Goal: Information Seeking & Learning: Learn about a topic

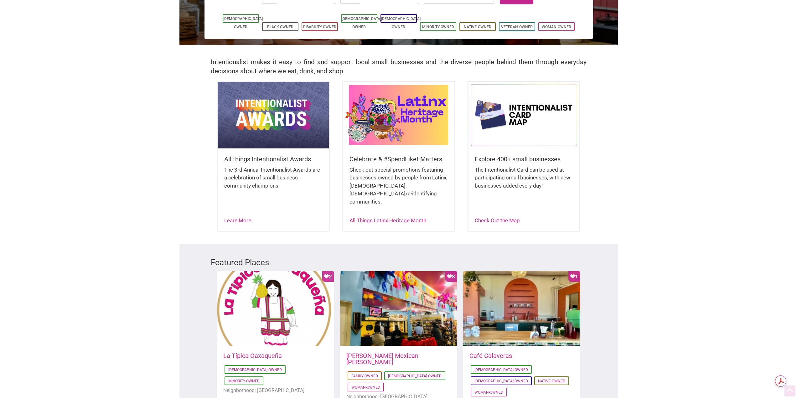
scroll to position [219, 0]
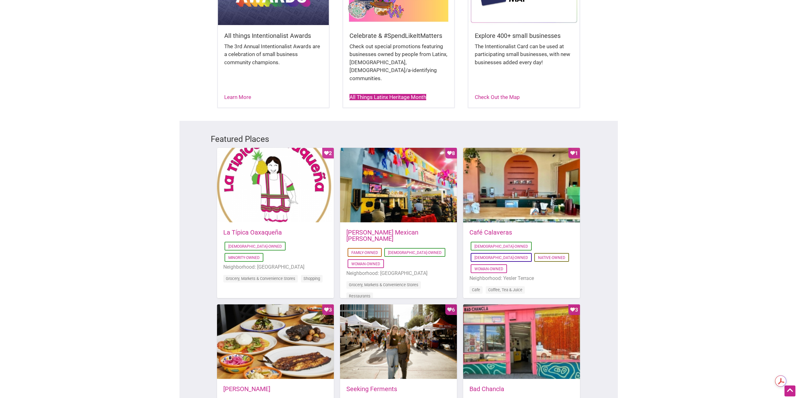
drag, startPoint x: 365, startPoint y: 86, endPoint x: 344, endPoint y: 43, distance: 47.9
click at [365, 94] on link "All Things Latinx Heritage Month" at bounding box center [388, 97] width 77 height 6
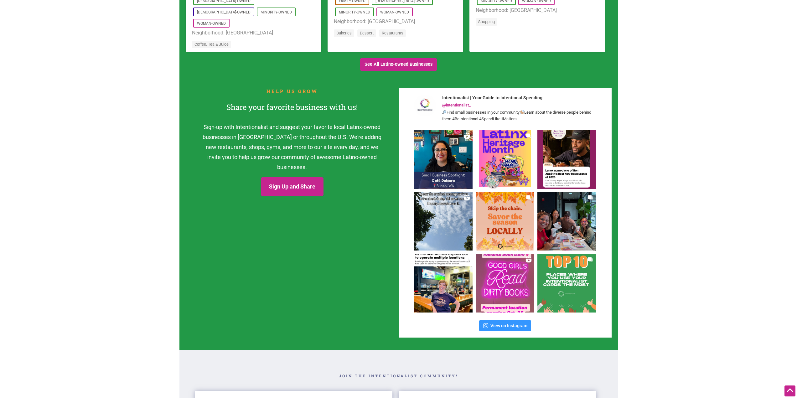
scroll to position [783, 0]
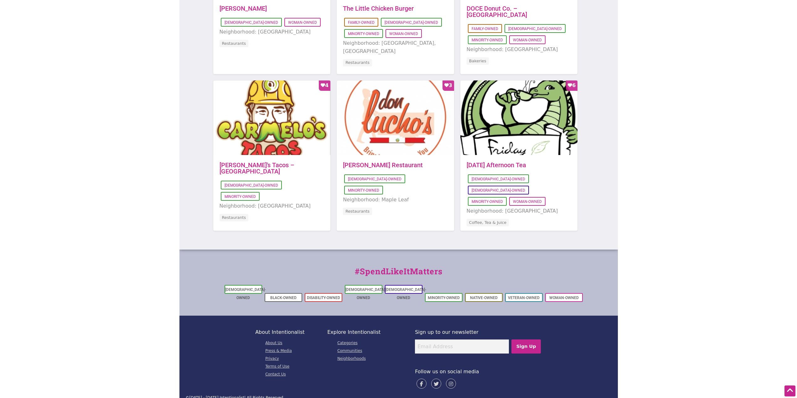
scroll to position [557, 0]
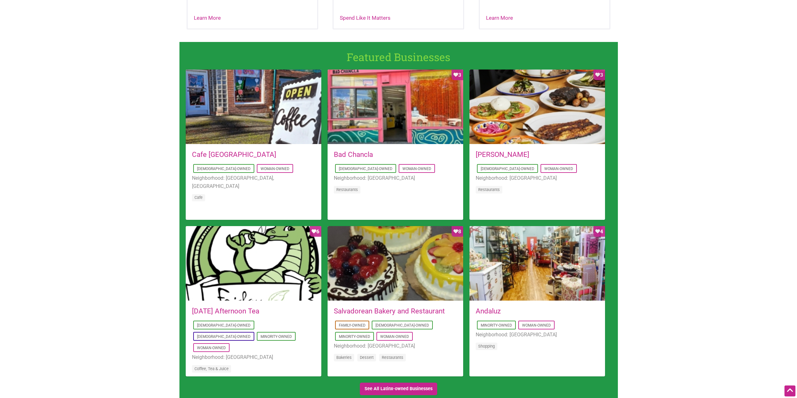
scroll to position [407, 0]
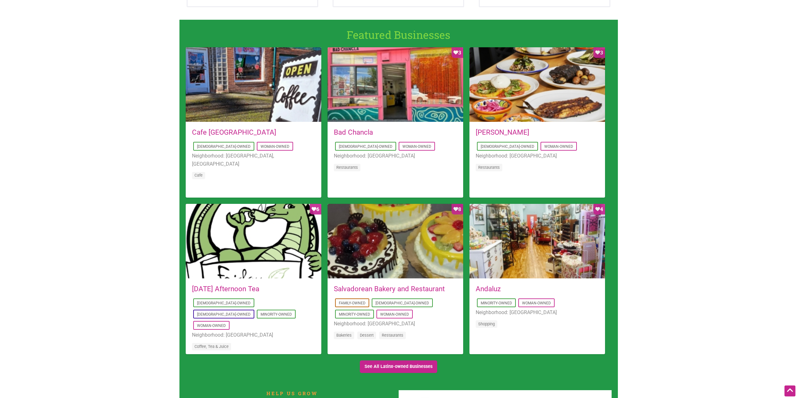
click at [351, 131] on link "Bad Chancla" at bounding box center [353, 132] width 39 height 8
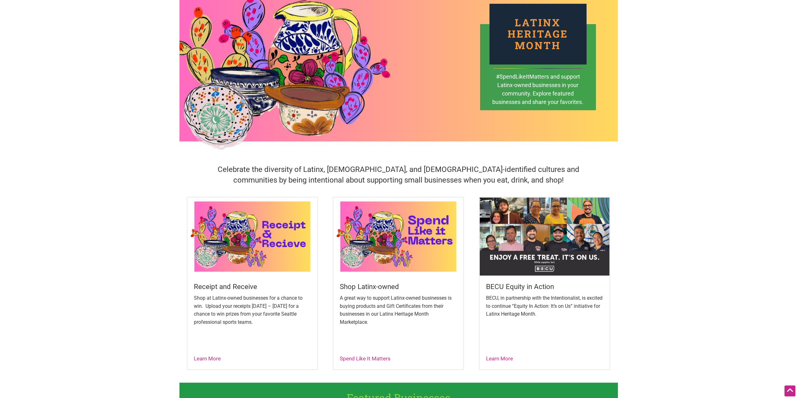
scroll to position [0, 0]
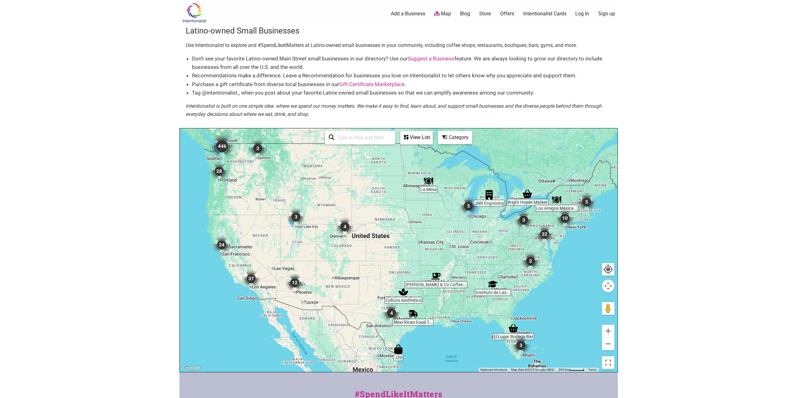
click at [224, 147] on img "446" at bounding box center [222, 146] width 25 height 25
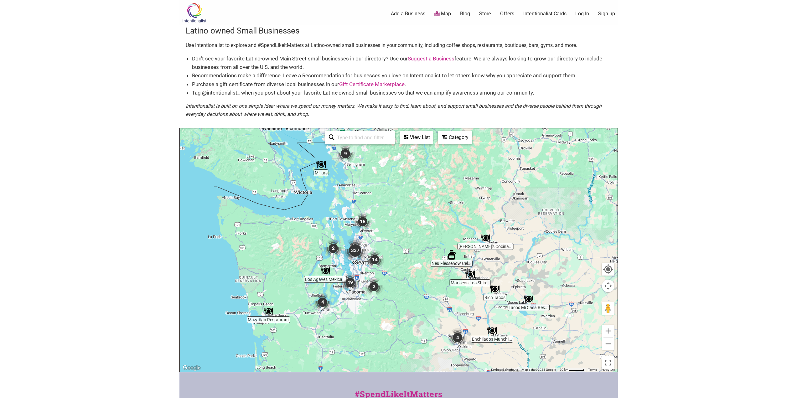
click at [359, 250] on img "337" at bounding box center [355, 250] width 25 height 25
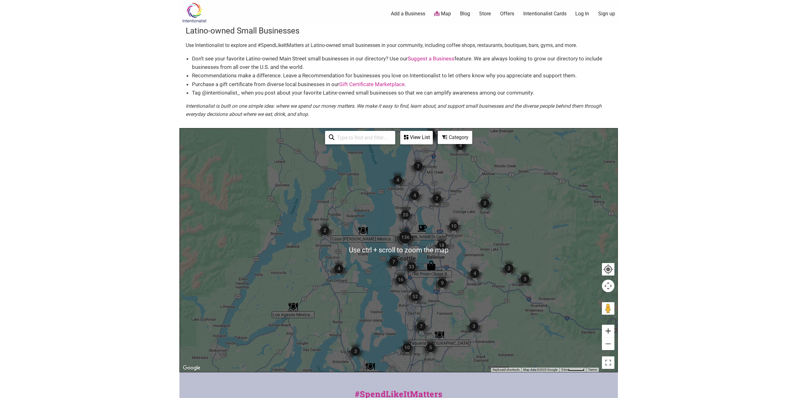
click at [608, 330] on button "Zoom in" at bounding box center [608, 331] width 13 height 13
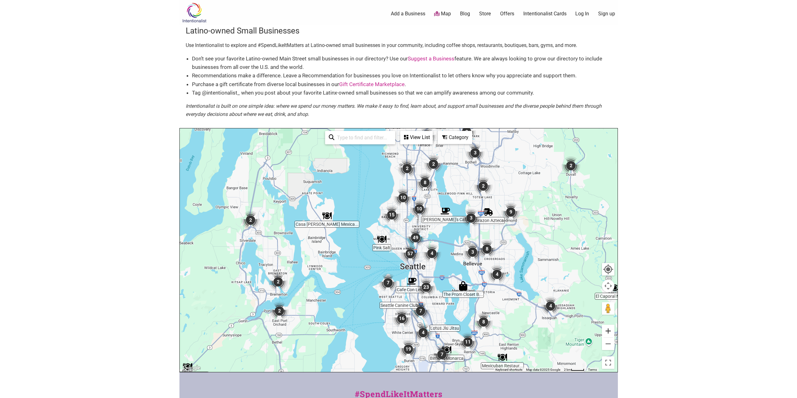
click at [608, 329] on button "Zoom in" at bounding box center [608, 331] width 13 height 13
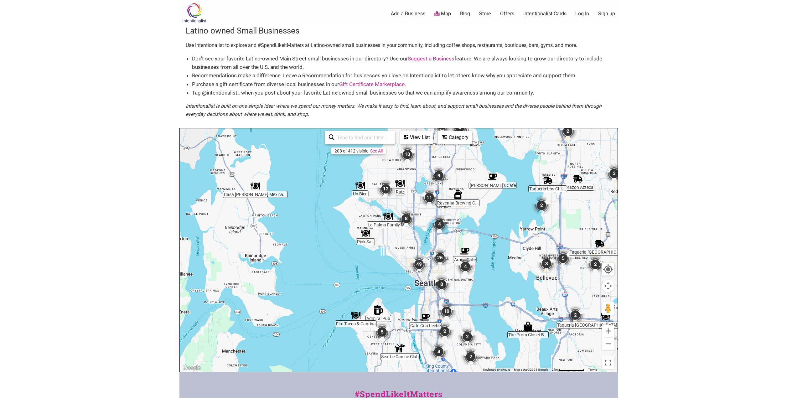
click at [607, 329] on button "Zoom in" at bounding box center [608, 331] width 13 height 13
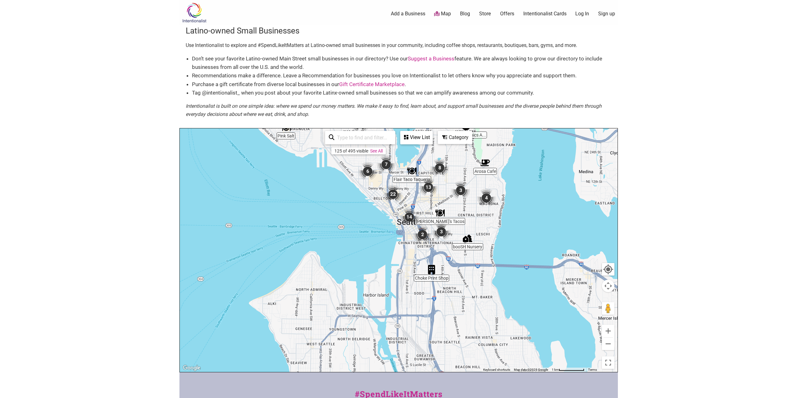
drag, startPoint x: 437, startPoint y: 287, endPoint x: 390, endPoint y: 187, distance: 110.5
click at [389, 187] on img "22" at bounding box center [393, 194] width 19 height 19
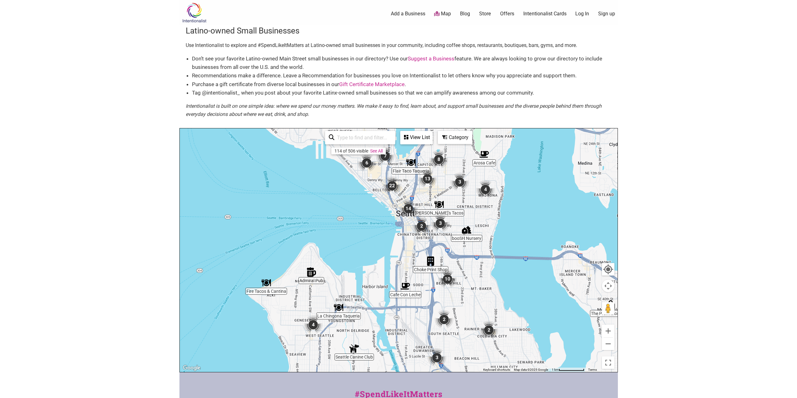
click at [443, 223] on img "3" at bounding box center [440, 223] width 19 height 19
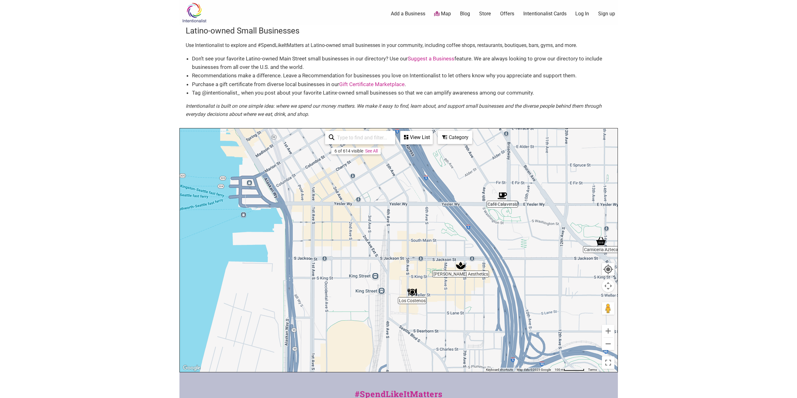
drag, startPoint x: 253, startPoint y: 276, endPoint x: 431, endPoint y: 293, distance: 179.1
click at [431, 293] on div "To navigate, press the arrow keys." at bounding box center [399, 250] width 438 height 244
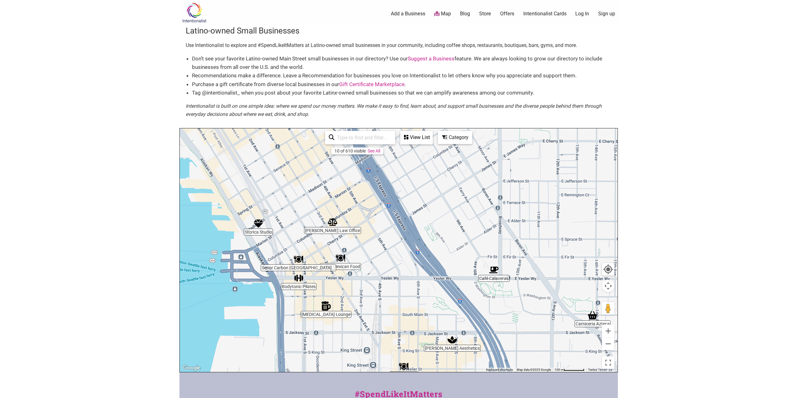
drag, startPoint x: 511, startPoint y: 221, endPoint x: 495, endPoint y: 310, distance: 90.5
click at [495, 310] on div "To navigate, press the arrow keys." at bounding box center [399, 250] width 438 height 244
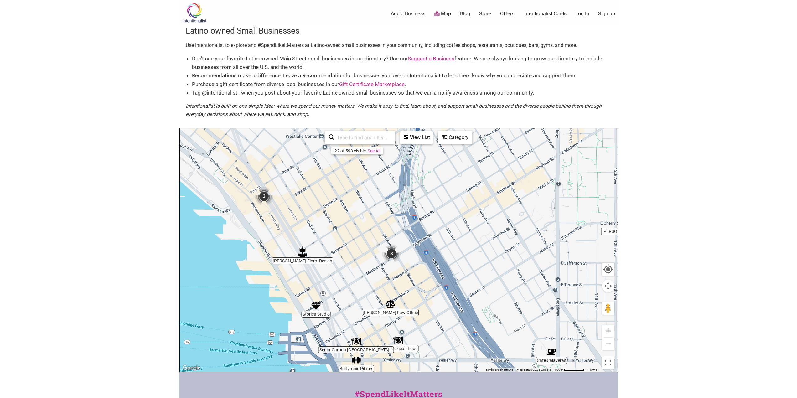
drag, startPoint x: 299, startPoint y: 209, endPoint x: 365, endPoint y: 277, distance: 95.0
click at [365, 277] on div "To navigate, press the arrow keys." at bounding box center [399, 250] width 438 height 244
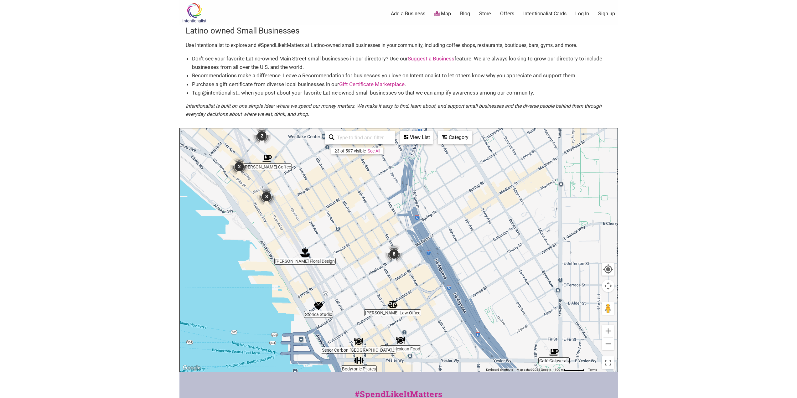
click at [264, 197] on img "3" at bounding box center [266, 196] width 19 height 19
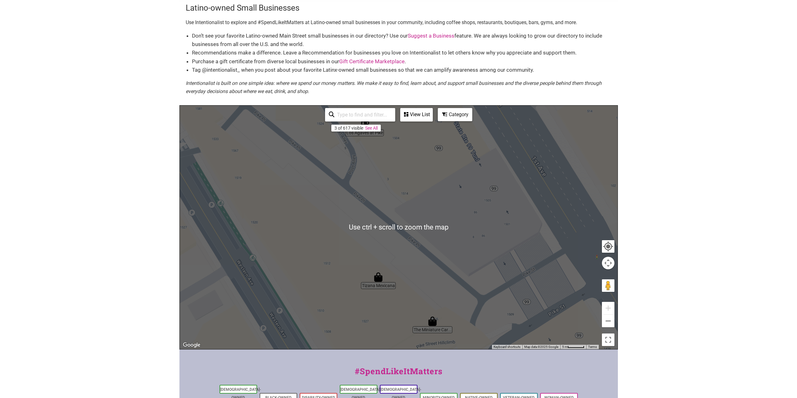
scroll to position [31, 0]
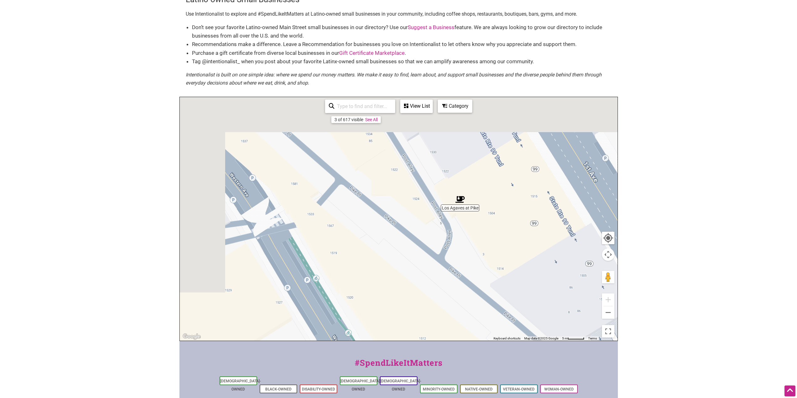
drag, startPoint x: 308, startPoint y: 217, endPoint x: 403, endPoint y: 303, distance: 128.6
click at [403, 303] on div "To navigate, press the arrow keys." at bounding box center [399, 219] width 438 height 244
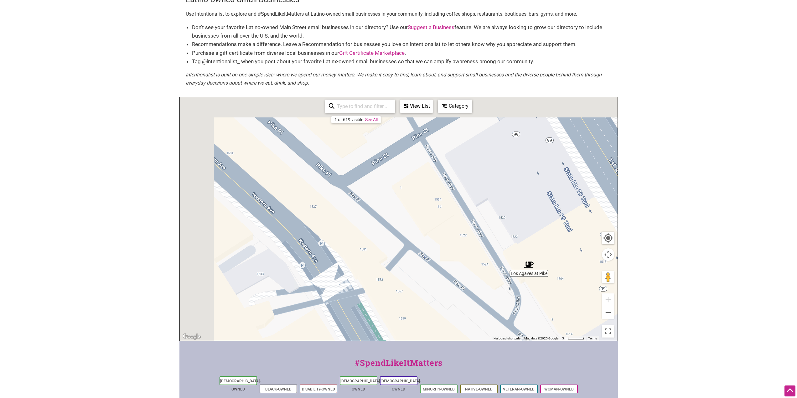
drag, startPoint x: 333, startPoint y: 236, endPoint x: 416, endPoint y: 309, distance: 111.0
click at [416, 309] on div "To navigate, press the arrow keys." at bounding box center [399, 219] width 438 height 244
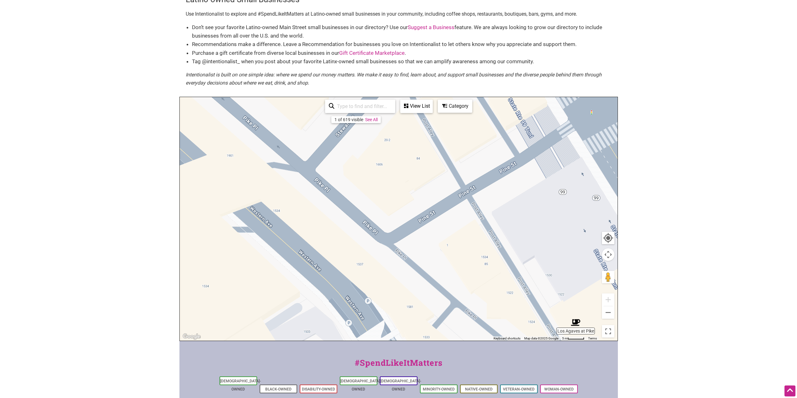
click at [615, 316] on div "To navigate, press the arrow keys." at bounding box center [399, 219] width 438 height 244
click at [612, 315] on button "Zoom out" at bounding box center [608, 312] width 13 height 13
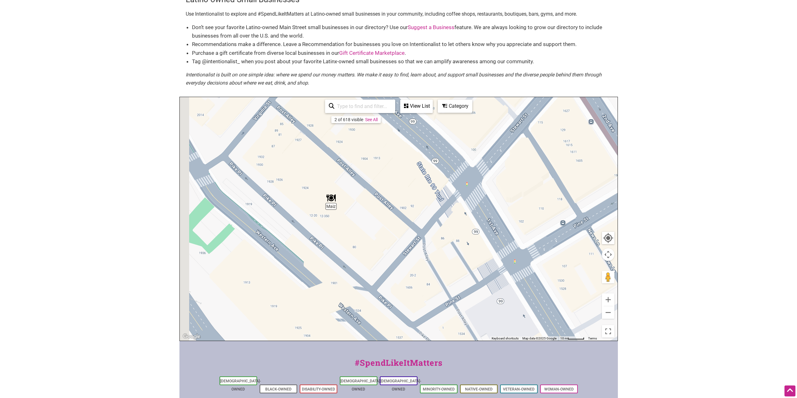
drag, startPoint x: 386, startPoint y: 261, endPoint x: 401, endPoint y: 312, distance: 53.0
click at [401, 314] on div "To navigate, press the arrow keys." at bounding box center [399, 219] width 438 height 244
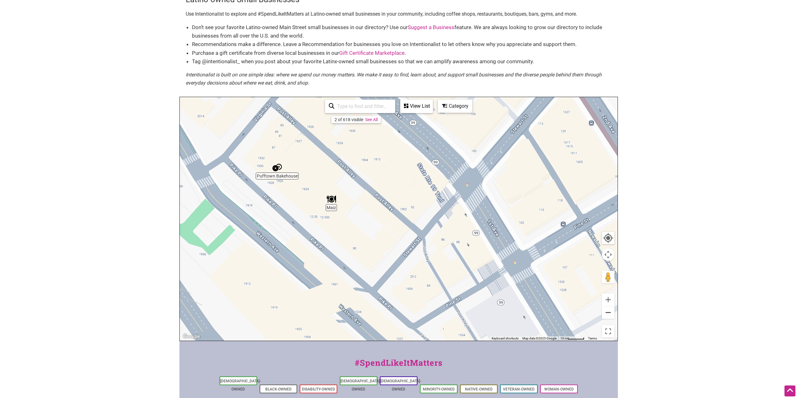
click at [612, 313] on button "Zoom out" at bounding box center [608, 312] width 13 height 13
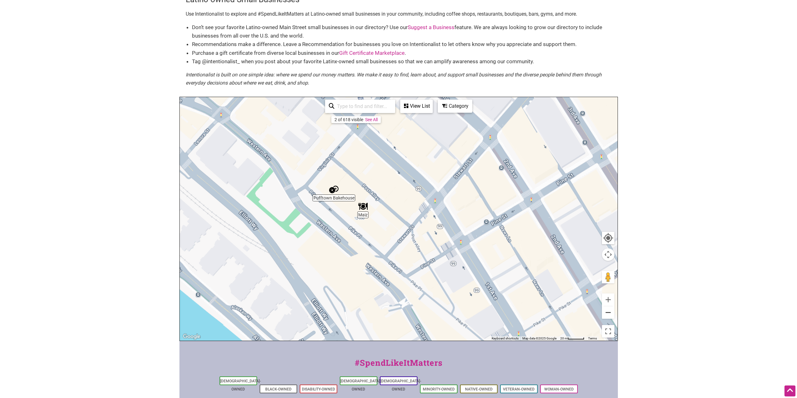
click at [612, 313] on button "Zoom out" at bounding box center [608, 312] width 13 height 13
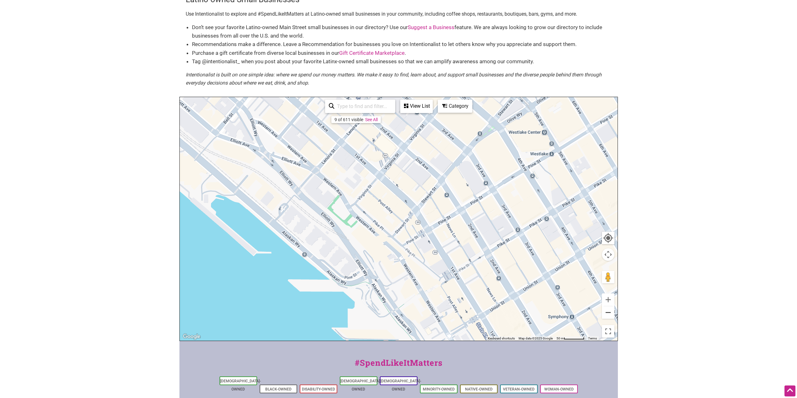
click at [612, 313] on button "Zoom out" at bounding box center [608, 312] width 13 height 13
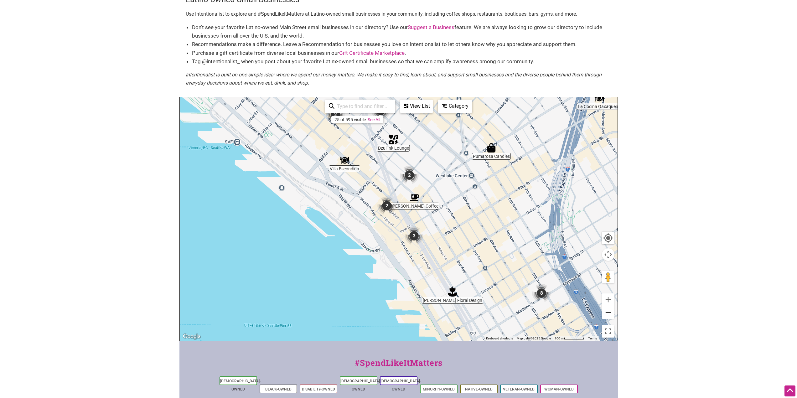
click at [612, 313] on button "Zoom out" at bounding box center [608, 312] width 13 height 13
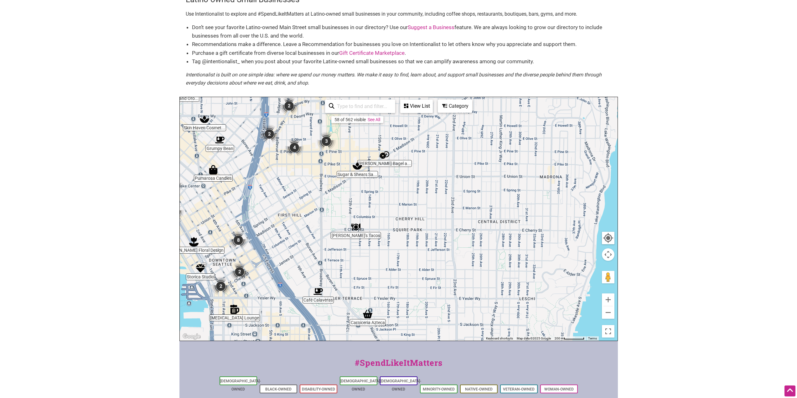
drag, startPoint x: 573, startPoint y: 295, endPoint x: 346, endPoint y: 283, distance: 227.3
click at [346, 283] on div "To navigate, press the arrow keys." at bounding box center [399, 219] width 438 height 244
